Goal: Entertainment & Leisure: Browse casually

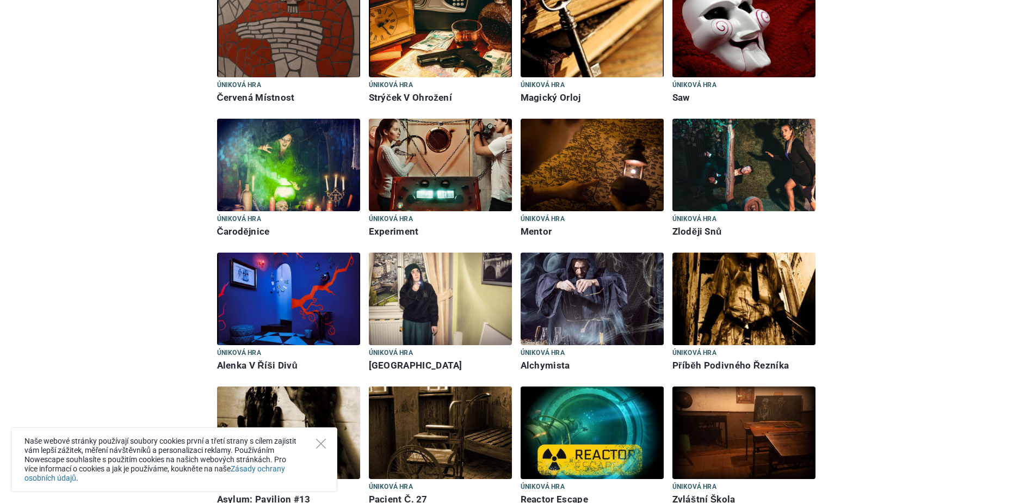
scroll to position [1415, 0]
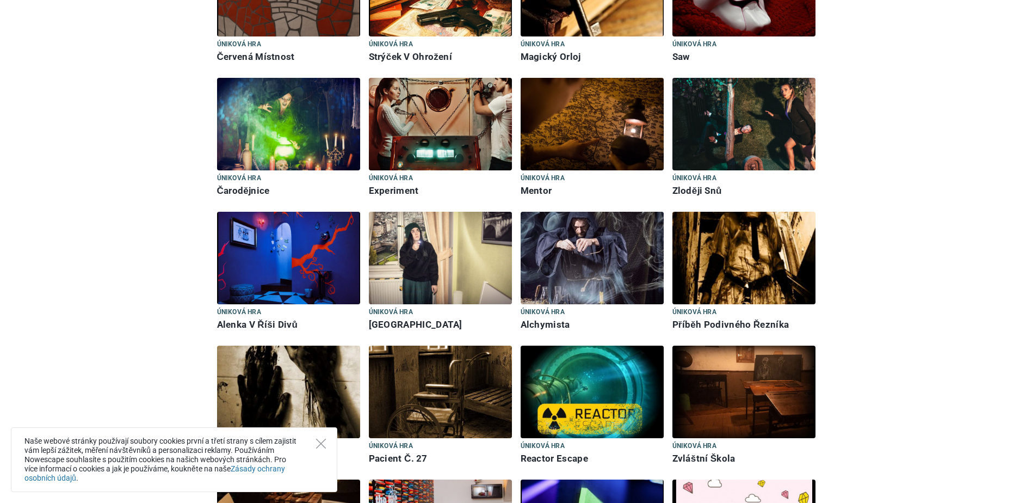
click at [747, 219] on img at bounding box center [744, 258] width 143 height 93
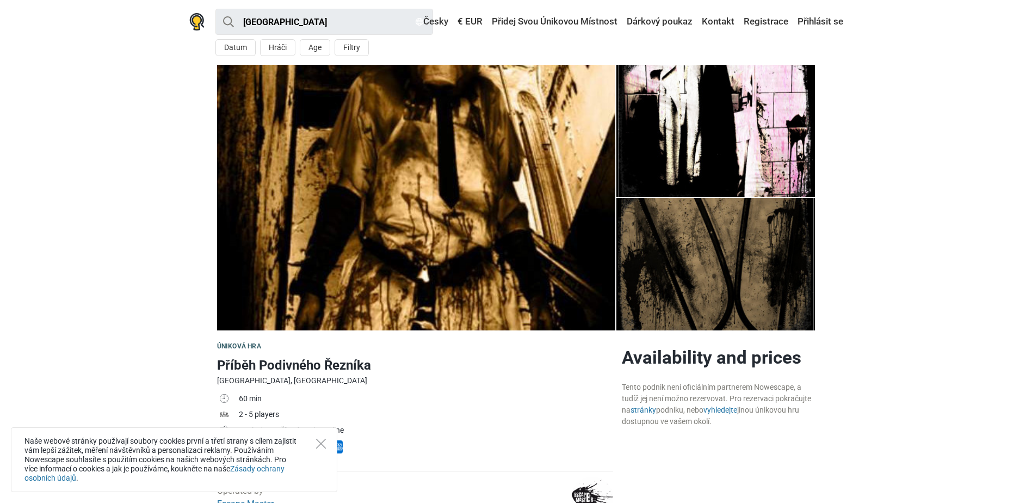
click at [414, 210] on img at bounding box center [416, 198] width 398 height 266
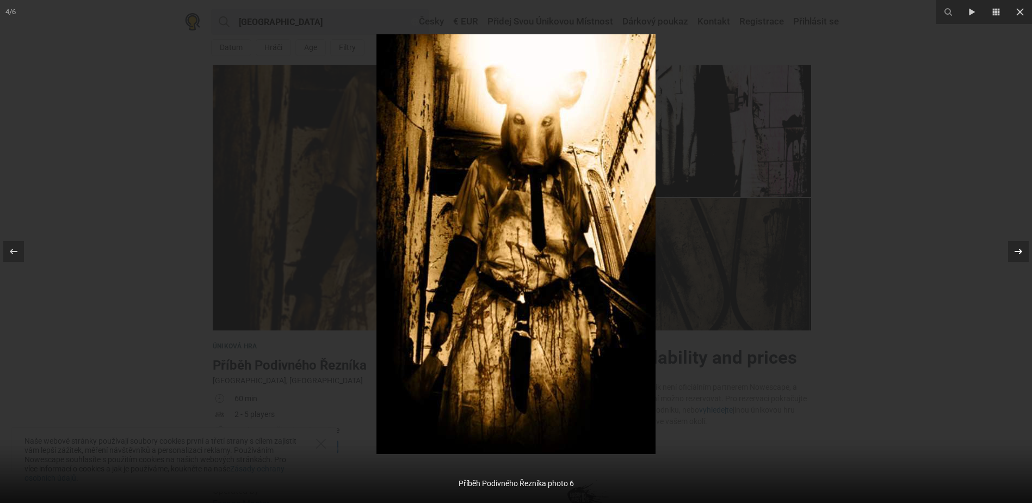
click at [1018, 254] on icon at bounding box center [1018, 251] width 13 height 13
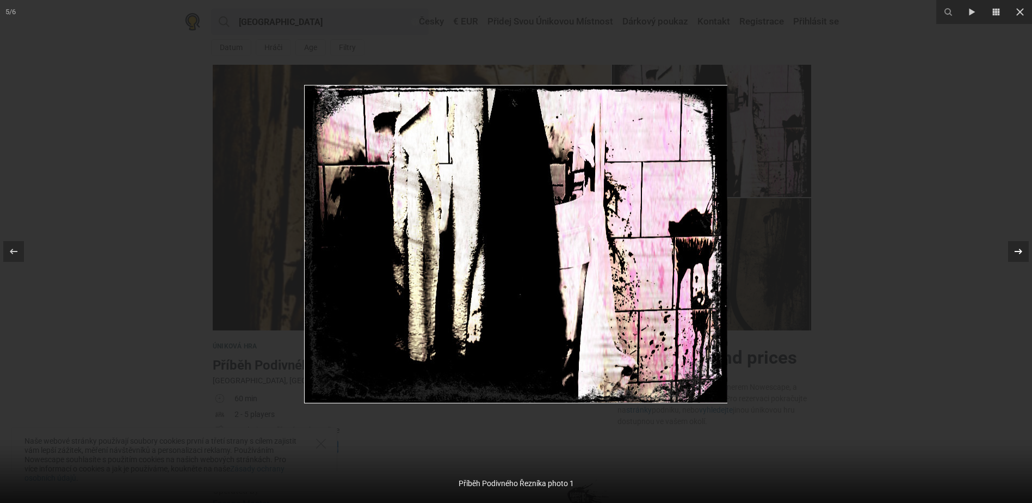
click at [1018, 254] on icon at bounding box center [1018, 251] width 13 height 13
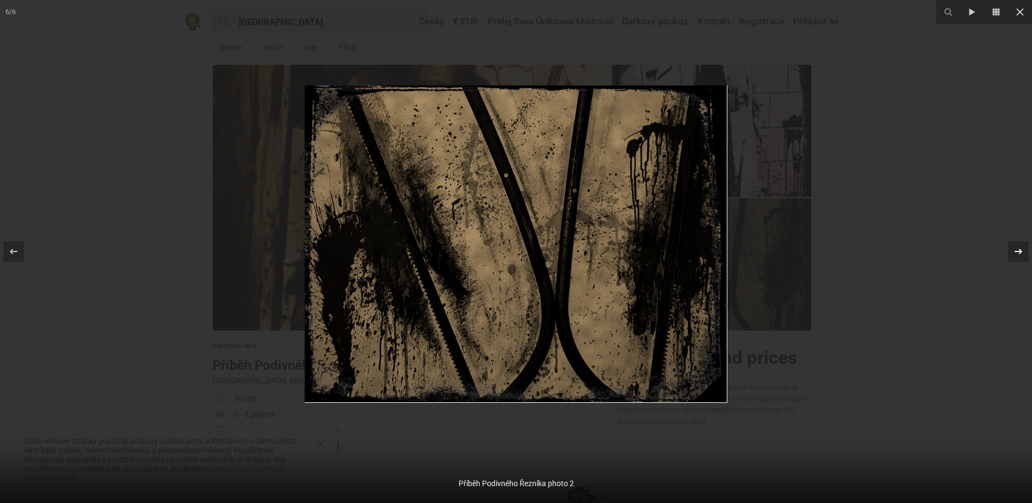
click at [1018, 254] on icon at bounding box center [1018, 251] width 13 height 13
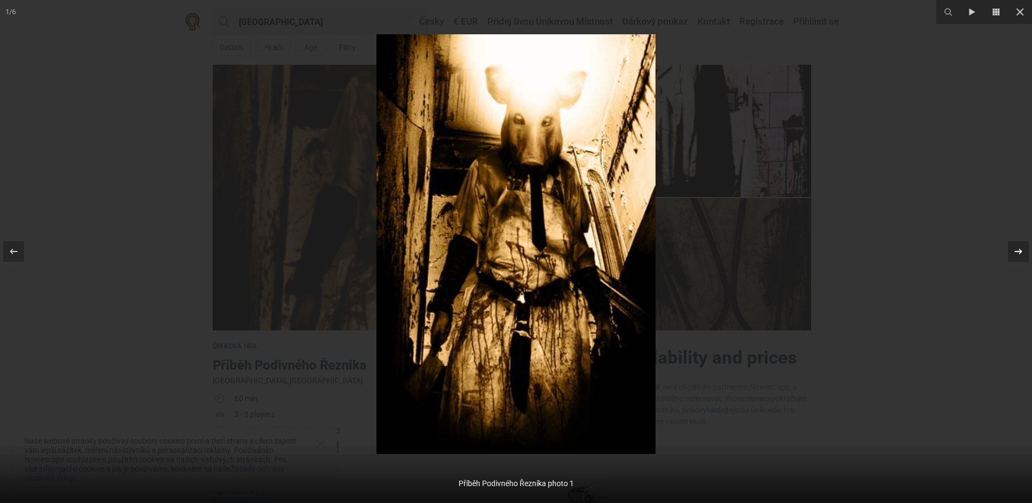
click at [1018, 254] on icon at bounding box center [1018, 251] width 13 height 13
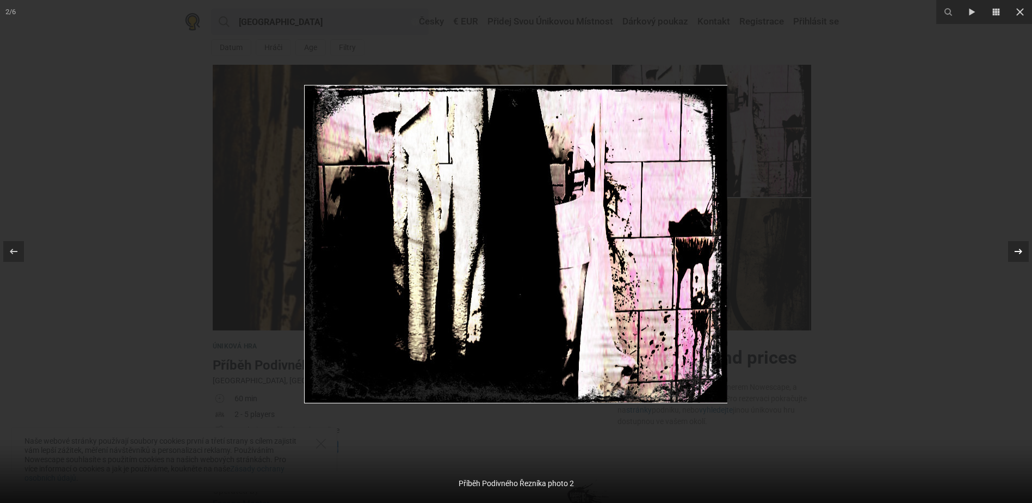
click at [1018, 254] on icon at bounding box center [1018, 251] width 13 height 13
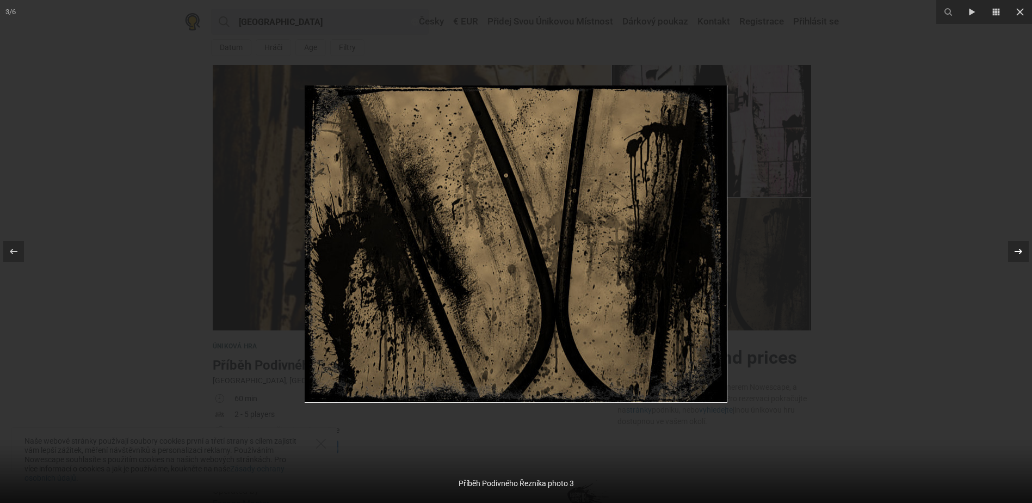
click at [1018, 254] on icon at bounding box center [1018, 251] width 13 height 13
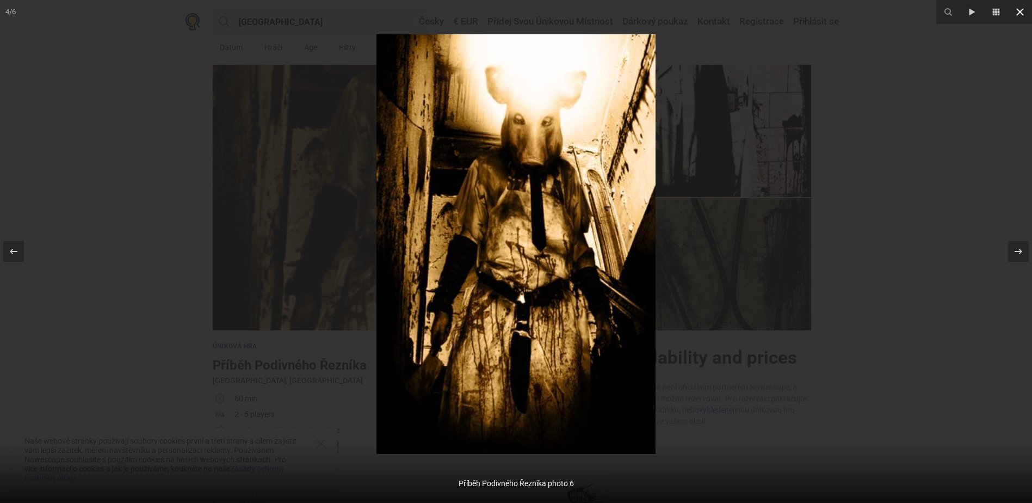
click at [1013, 14] on button at bounding box center [1020, 12] width 24 height 24
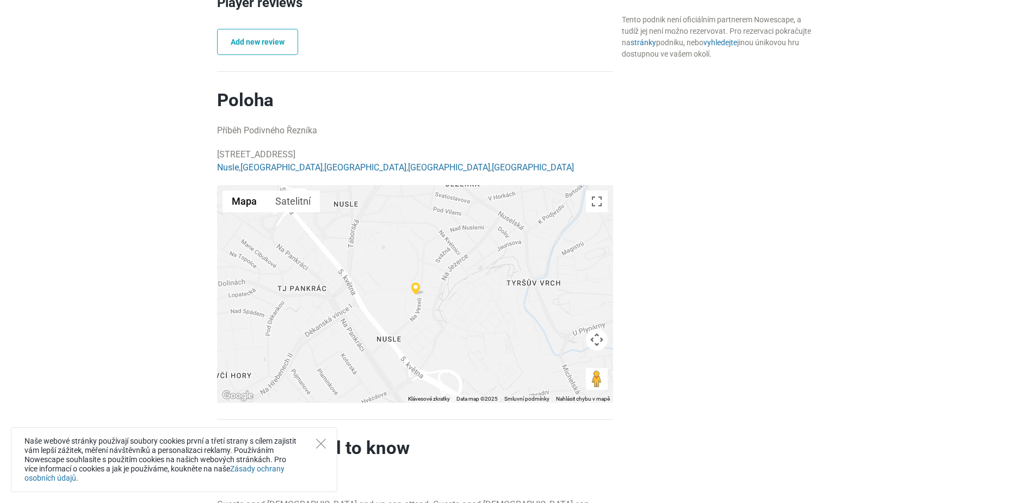
scroll to position [707, 0]
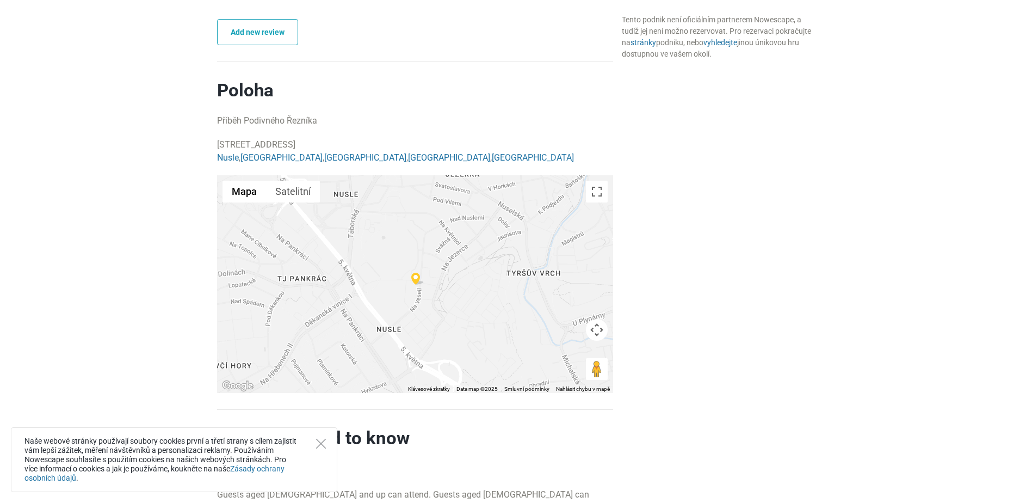
click at [418, 278] on img at bounding box center [417, 279] width 13 height 13
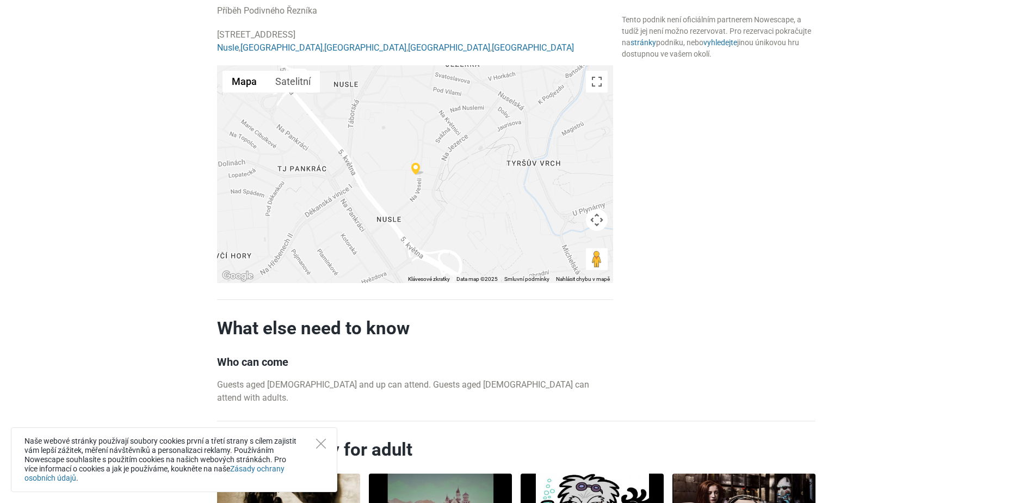
scroll to position [816, 0]
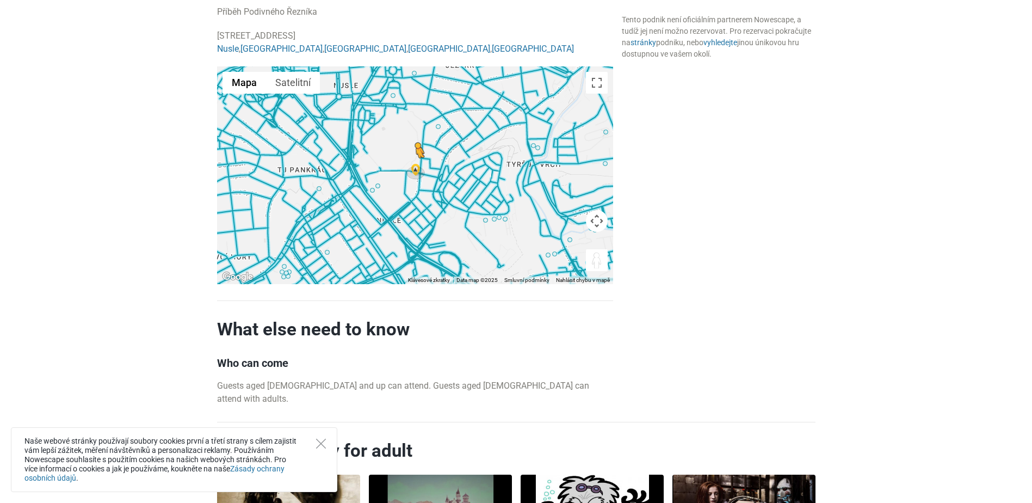
drag, startPoint x: 592, startPoint y: 261, endPoint x: 416, endPoint y: 168, distance: 199.1
click at [416, 168] on div "Pokud chcete aktivovat možnost přetažení pomocí klávesnice, stiskněte Alt + Ent…" at bounding box center [415, 175] width 396 height 218
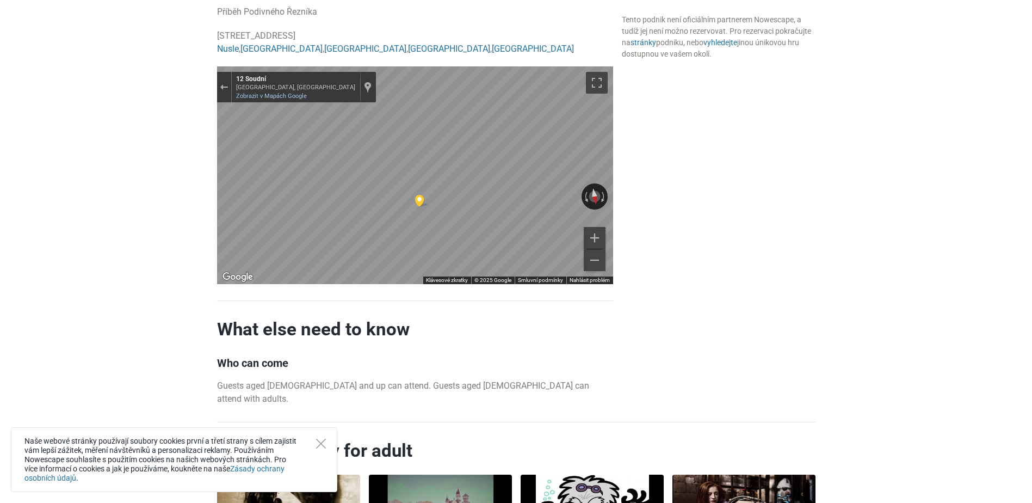
click at [418, 198] on img "Mapa" at bounding box center [421, 201] width 13 height 13
click at [429, 281] on div "← Posunout doleva → Posunout doprava ↑ Posunout nahoru ↓ Posunout dolů + Přiblí…" at bounding box center [415, 175] width 396 height 218
